Goal: Navigation & Orientation: Find specific page/section

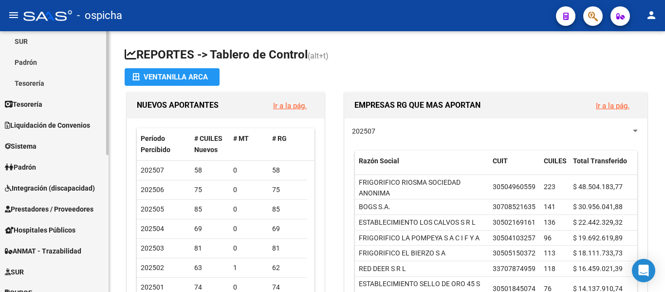
scroll to position [146, 0]
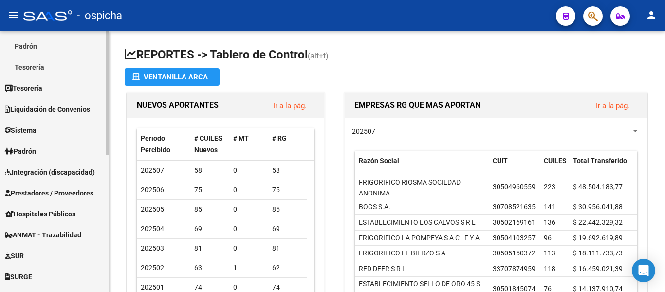
click at [67, 149] on link "Padrón" at bounding box center [54, 150] width 109 height 21
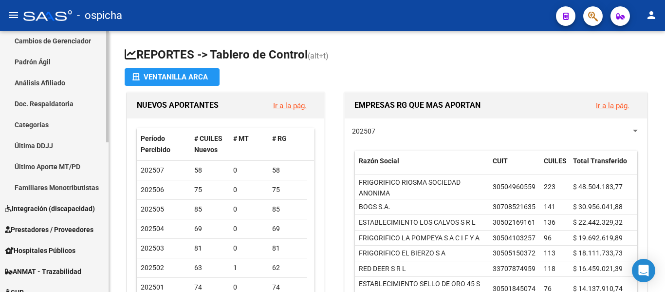
scroll to position [195, 0]
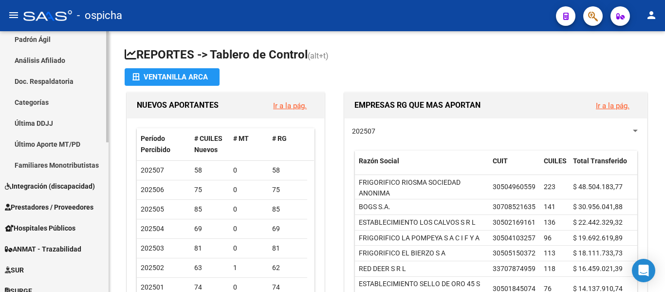
click at [53, 187] on span "Integración (discapacidad)" at bounding box center [50, 186] width 90 height 11
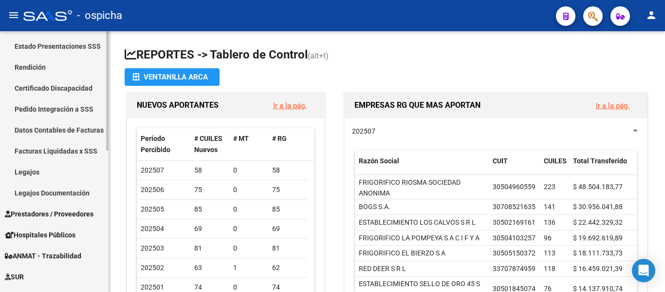
scroll to position [97, 0]
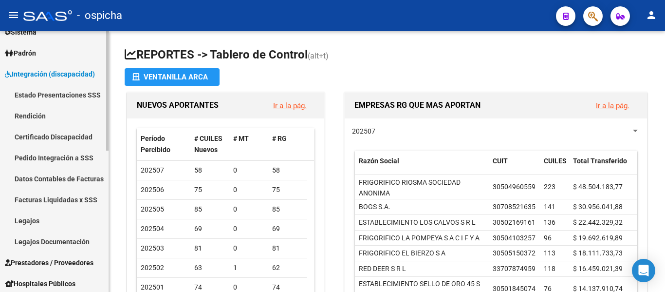
click at [50, 228] on link "Legajos" at bounding box center [54, 220] width 109 height 21
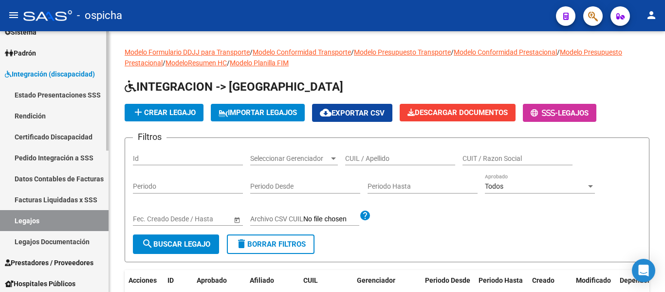
click at [59, 81] on link "Integración (discapacidad)" at bounding box center [54, 73] width 109 height 21
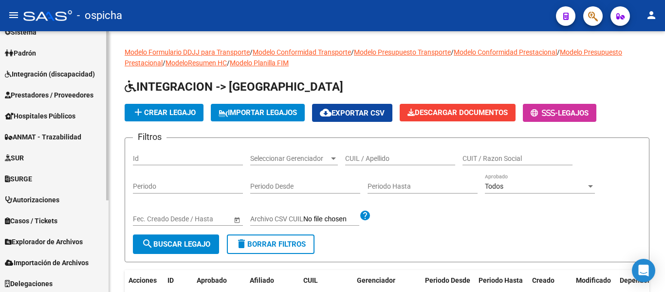
click at [59, 99] on span "Prestadores / Proveedores" at bounding box center [49, 95] width 89 height 11
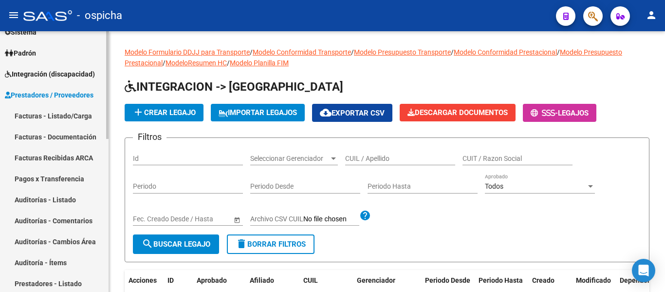
click at [59, 112] on link "Facturas - Listado/Carga" at bounding box center [54, 115] width 109 height 21
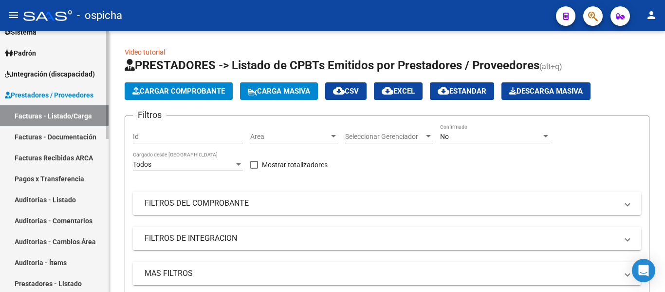
click at [65, 64] on link "Integración (discapacidad)" at bounding box center [54, 73] width 109 height 21
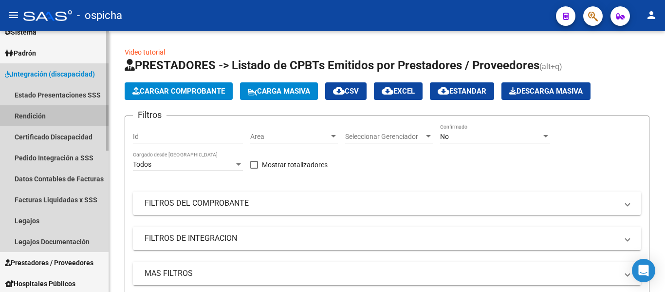
click at [69, 121] on link "Rendición" at bounding box center [54, 115] width 109 height 21
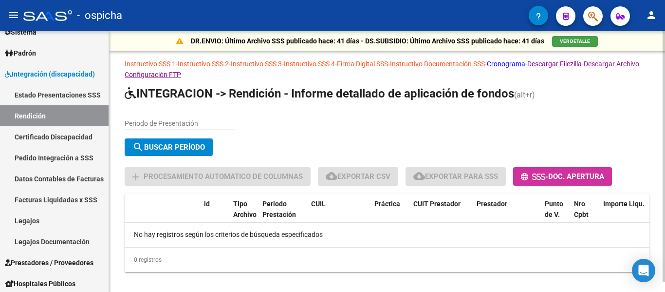
click at [526, 64] on link "Cronograma" at bounding box center [506, 64] width 38 height 8
